Goal: Information Seeking & Learning: Understand process/instructions

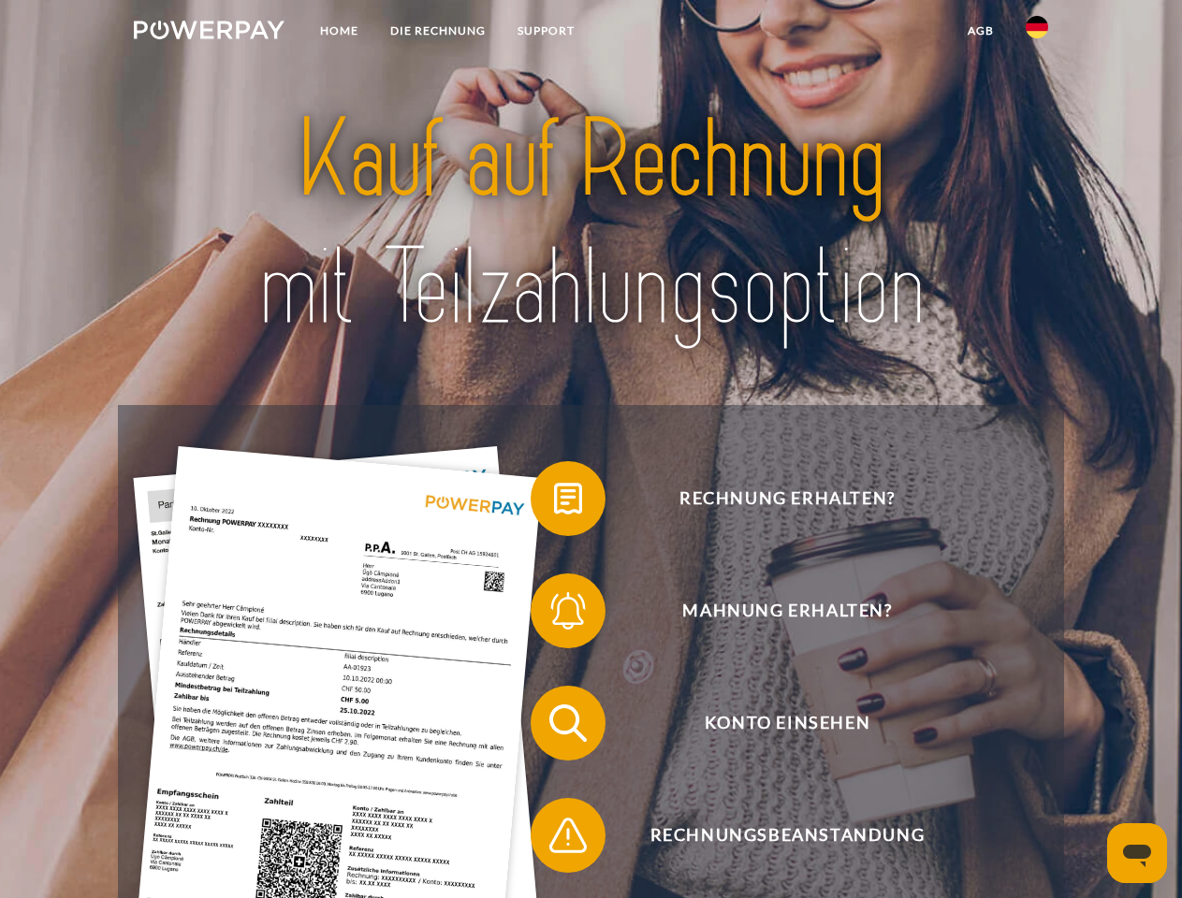
click at [209, 33] on img at bounding box center [209, 30] width 151 height 19
click at [1037, 33] on img at bounding box center [1036, 27] width 22 height 22
click at [980, 31] on link "agb" at bounding box center [981, 31] width 58 height 34
click at [554, 502] on span at bounding box center [540, 499] width 94 height 94
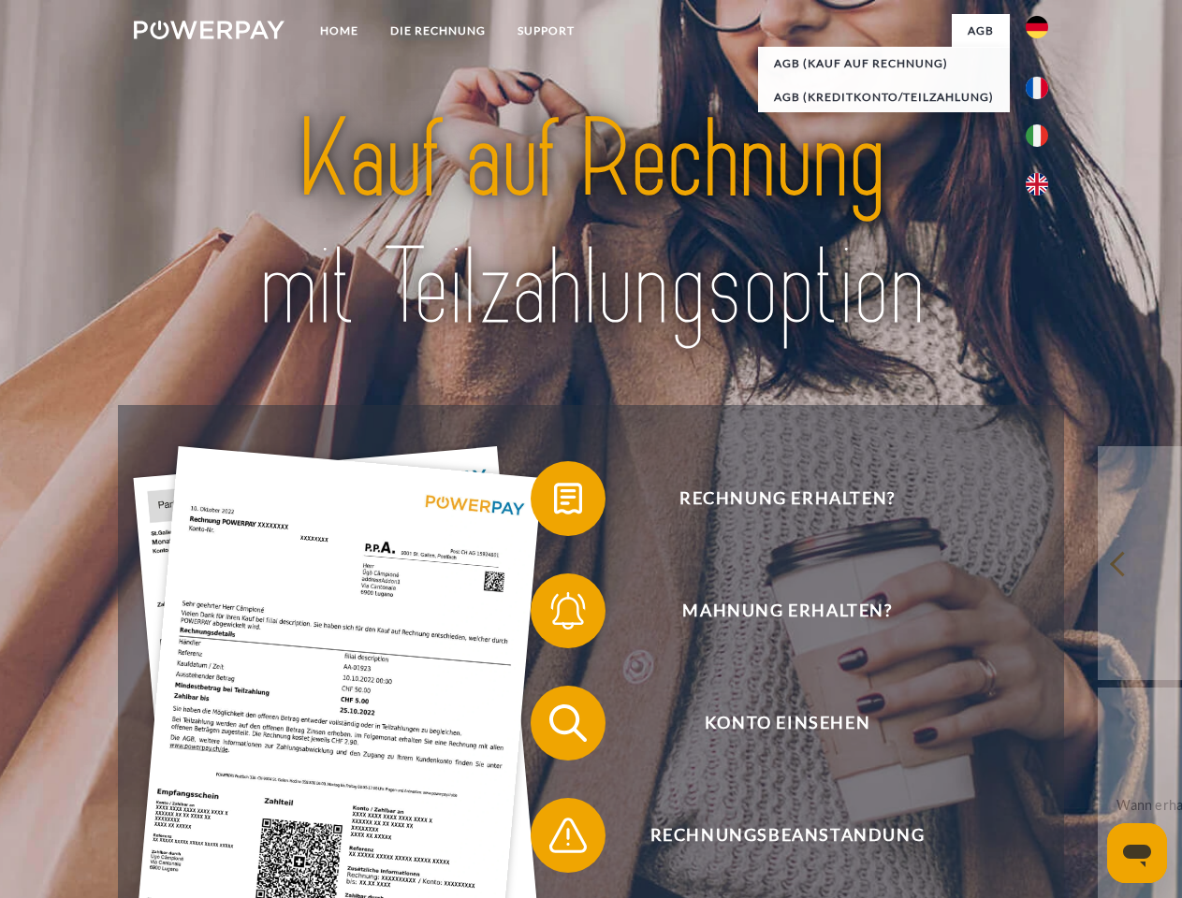
click at [554, 615] on span at bounding box center [540, 611] width 94 height 94
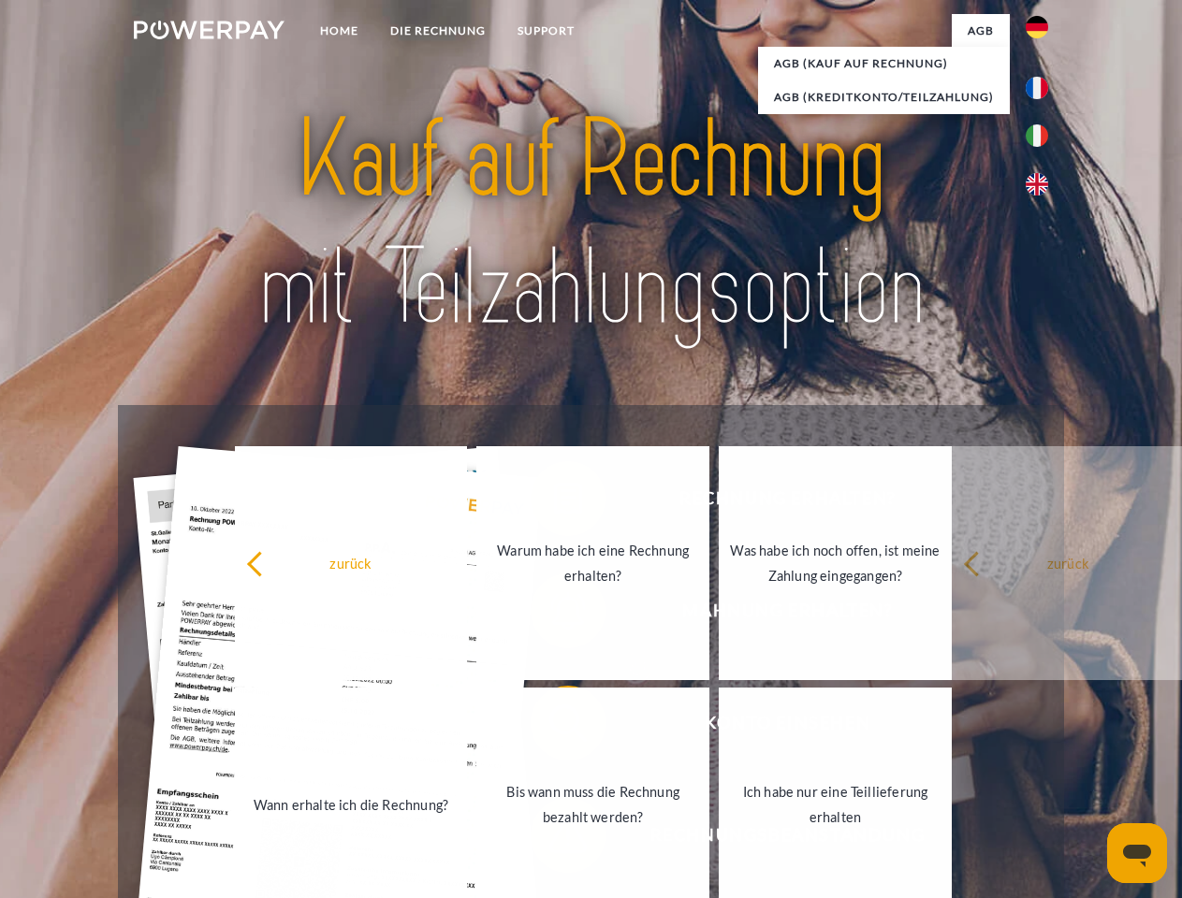
click at [554, 727] on link "Bis wann muss die Rechnung bezahlt werden?" at bounding box center [592, 805] width 233 height 234
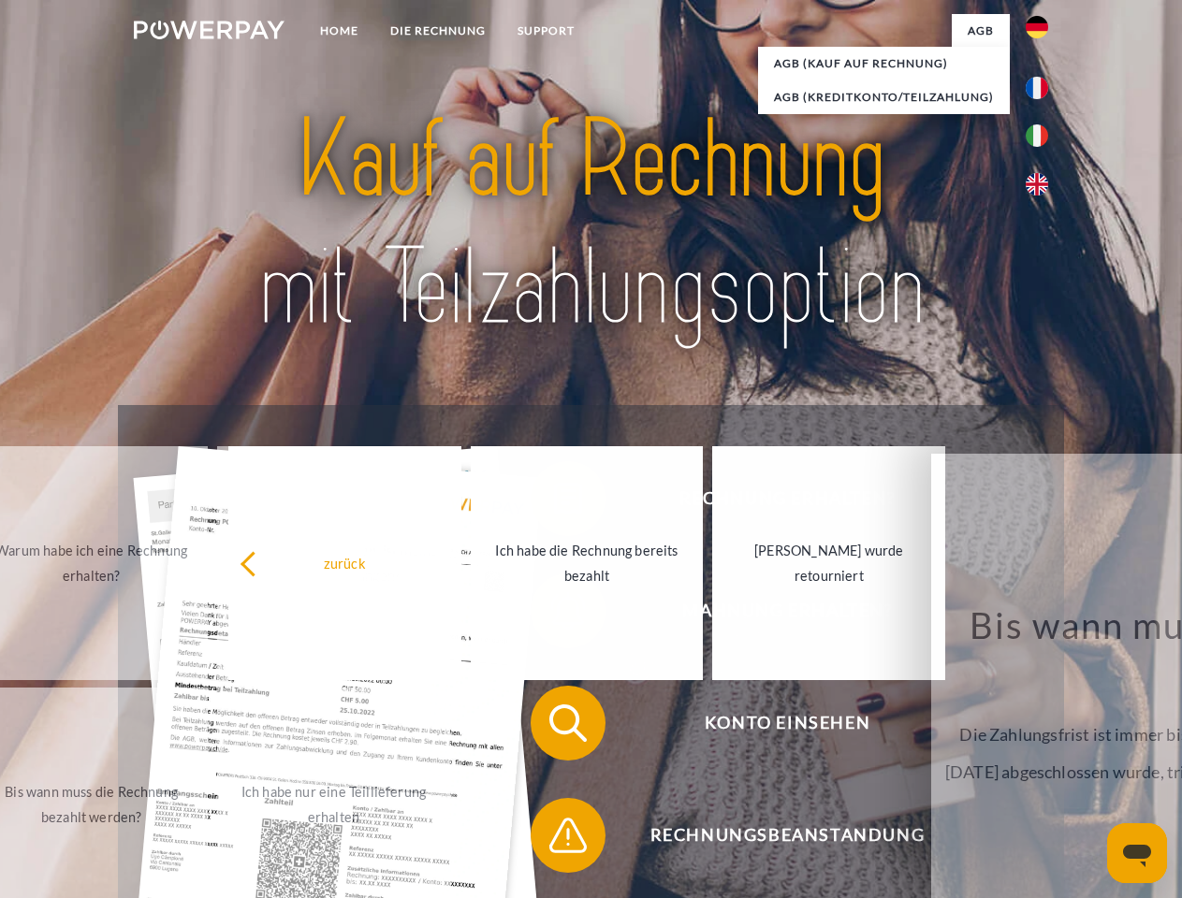
click at [554, 839] on span at bounding box center [540, 836] width 94 height 94
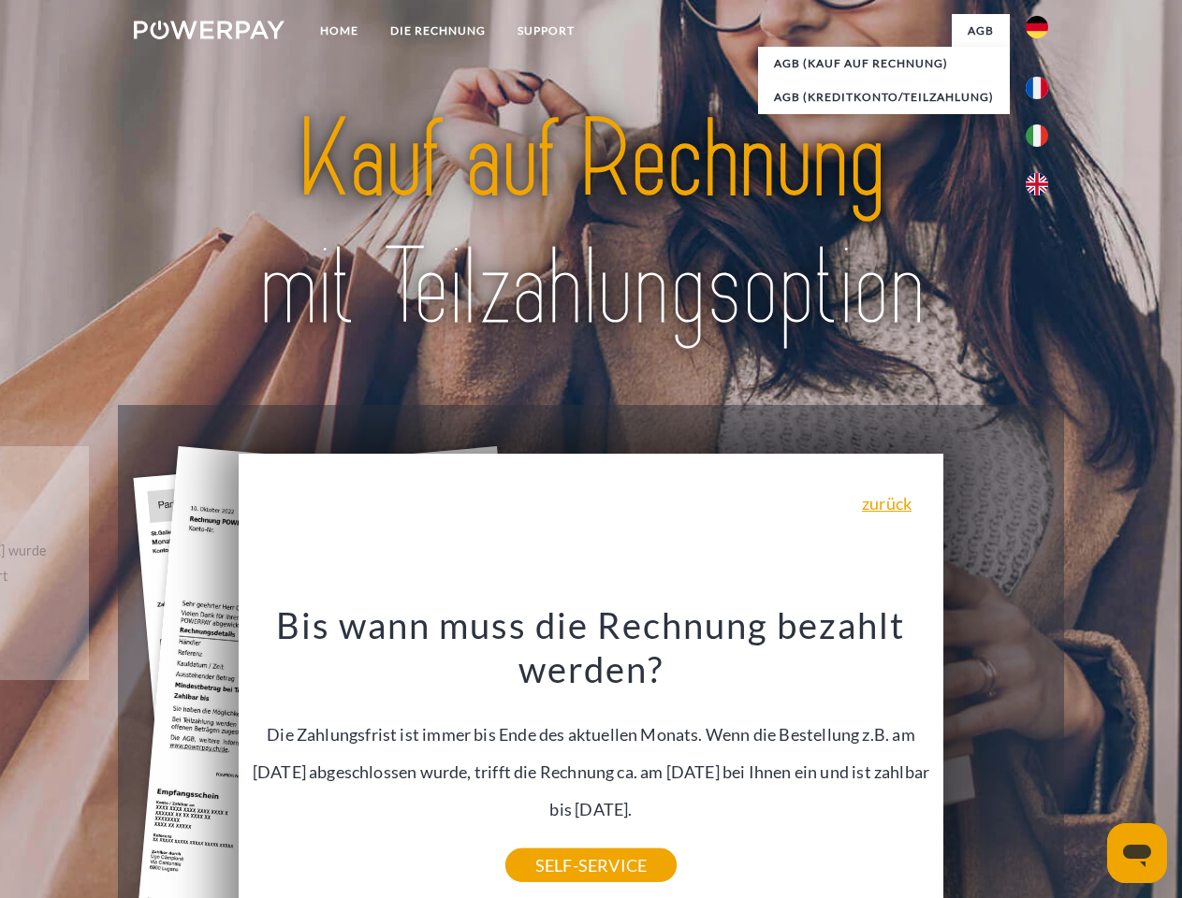
click at [1137, 853] on icon "Messaging-Fenster öffnen" at bounding box center [1137, 856] width 28 height 22
